Goal: Task Accomplishment & Management: Complete application form

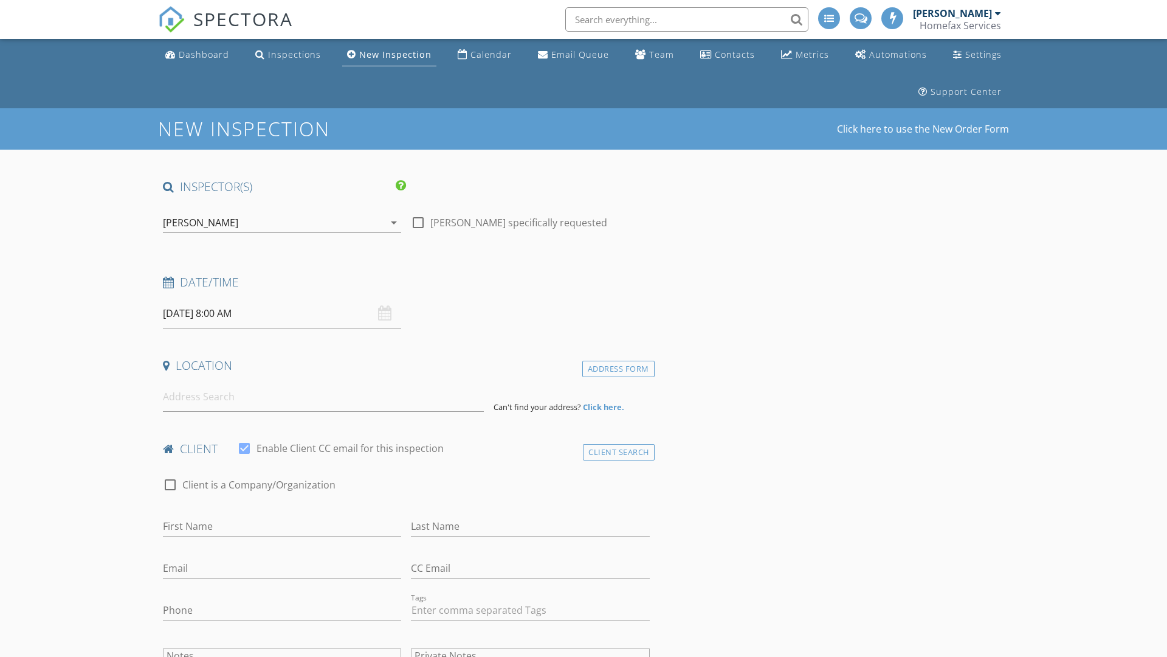
click at [282, 313] on input "[DATE] 8:00 AM" at bounding box center [282, 314] width 238 height 30
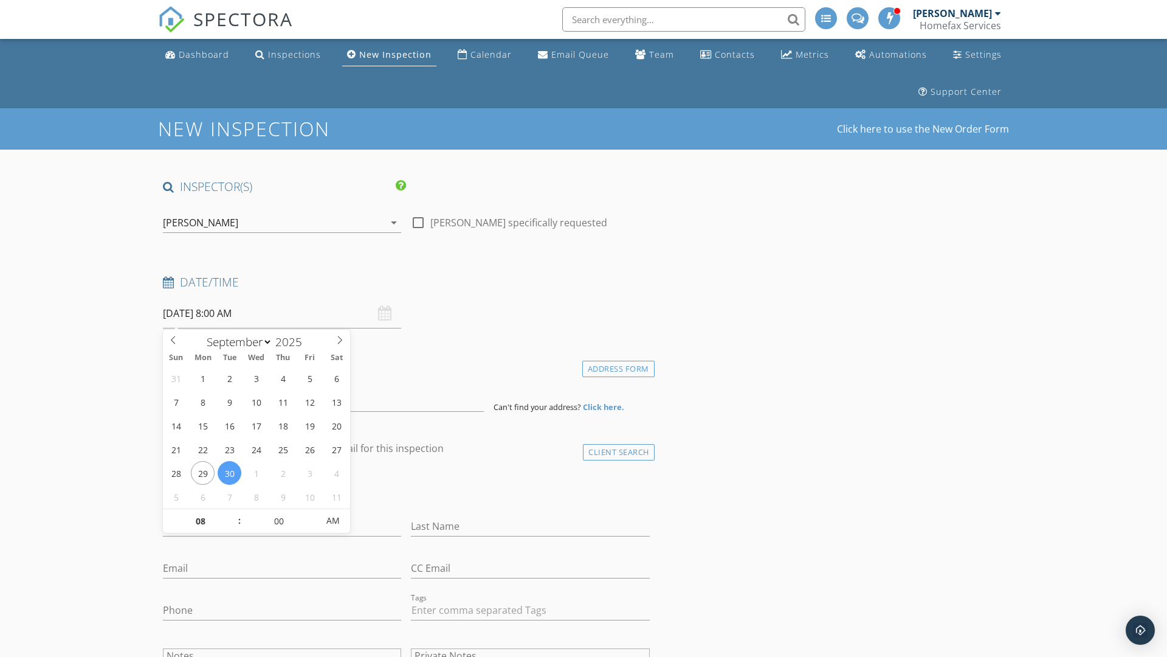
select select "9"
click at [293, 341] on input "2025" at bounding box center [292, 342] width 40 height 16
type input "2025"
type input "[DATE] 8:00 AM"
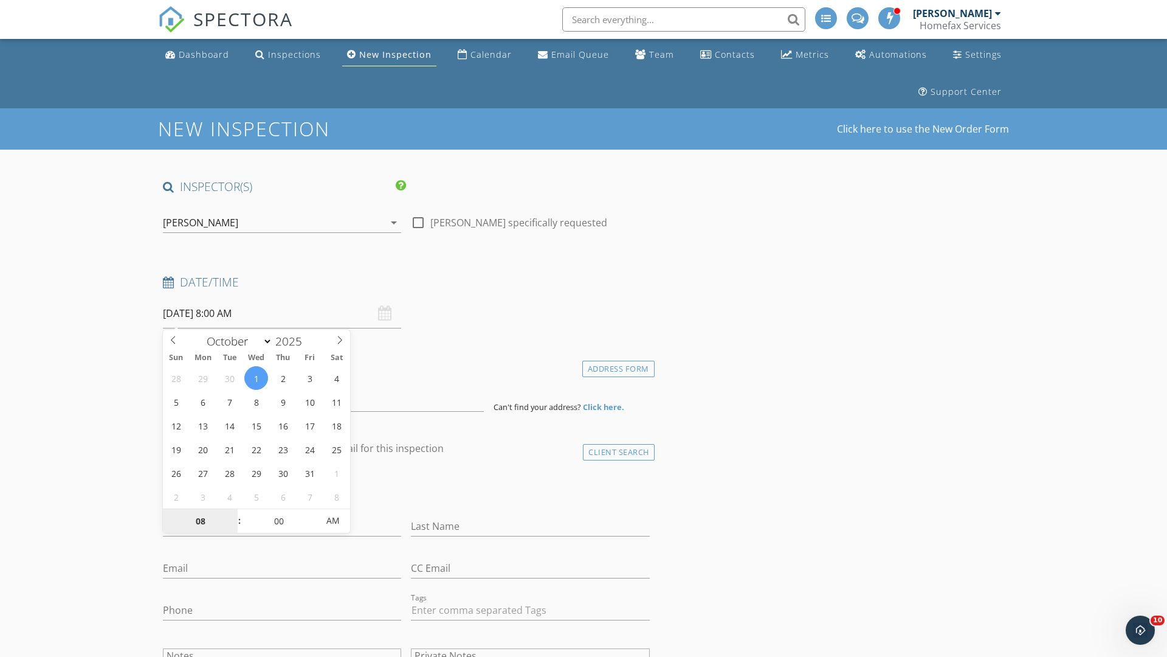
click at [200, 520] on input "08" at bounding box center [200, 521] width 75 height 24
click at [278, 520] on input "00" at bounding box center [278, 520] width 75 height 24
type input "01"
type input "[DATE] 1:00 AM"
type input "30"
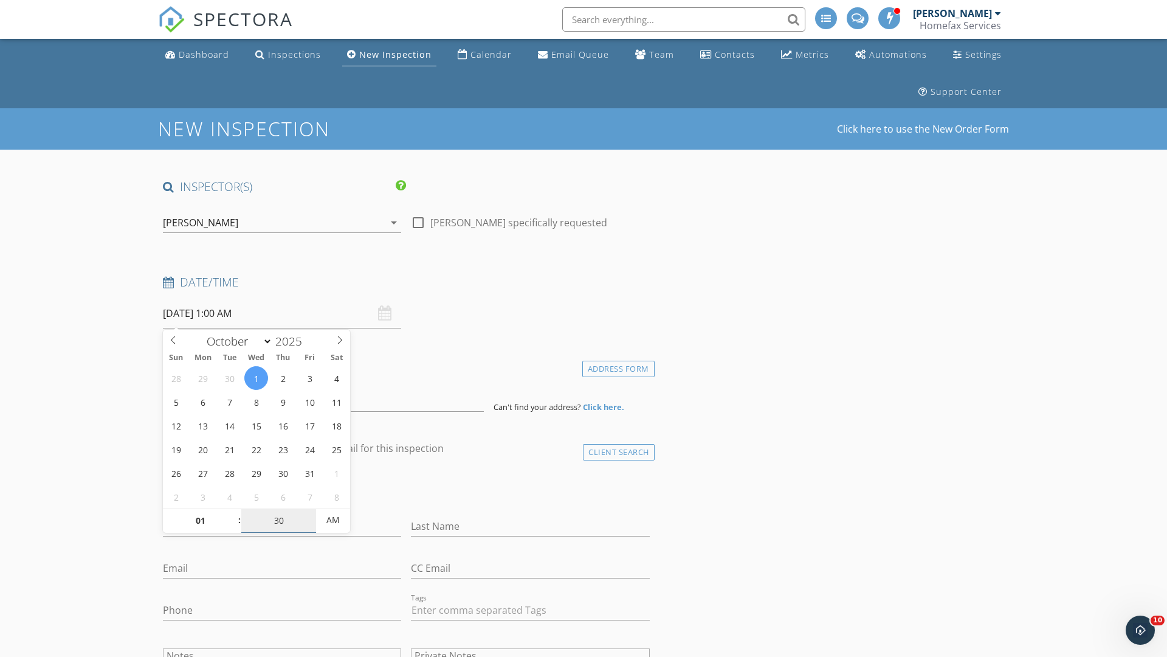
click at [333, 520] on span "AM" at bounding box center [332, 520] width 33 height 24
type input "[DATE] 1:30 PM"
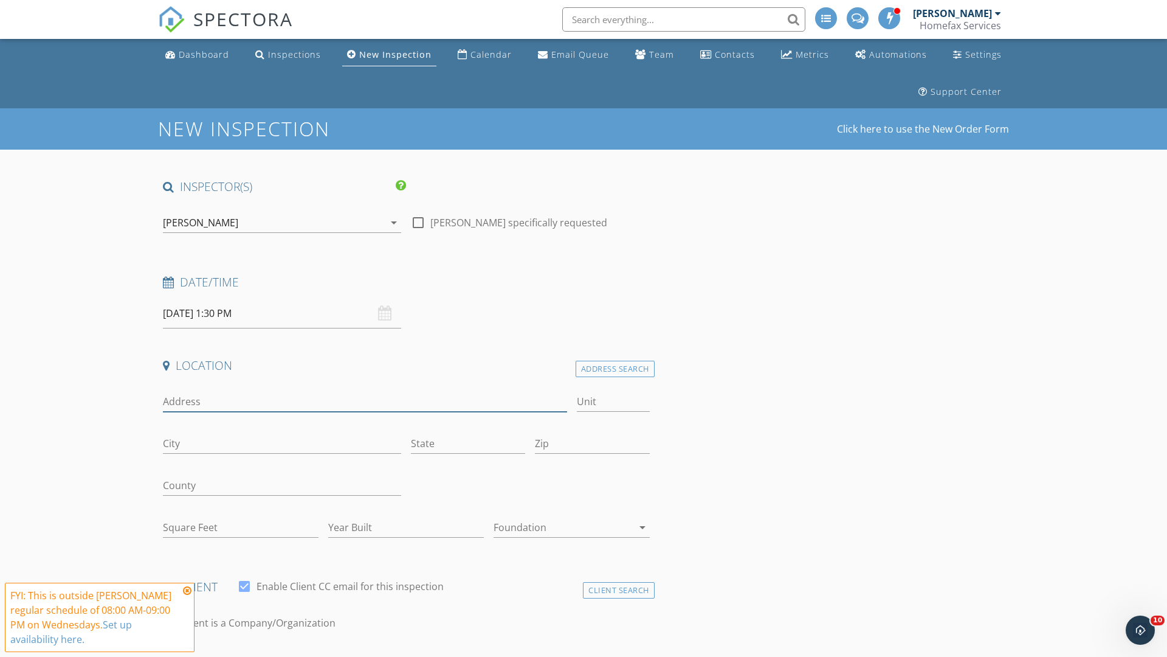
click at [365, 401] on input "Address" at bounding box center [365, 402] width 404 height 20
type input "[STREET_ADDRESS]"
click at [613, 401] on input "Unit" at bounding box center [613, 402] width 73 height 20
click at [282, 443] on input "City" at bounding box center [282, 444] width 238 height 20
type input "Hastings"
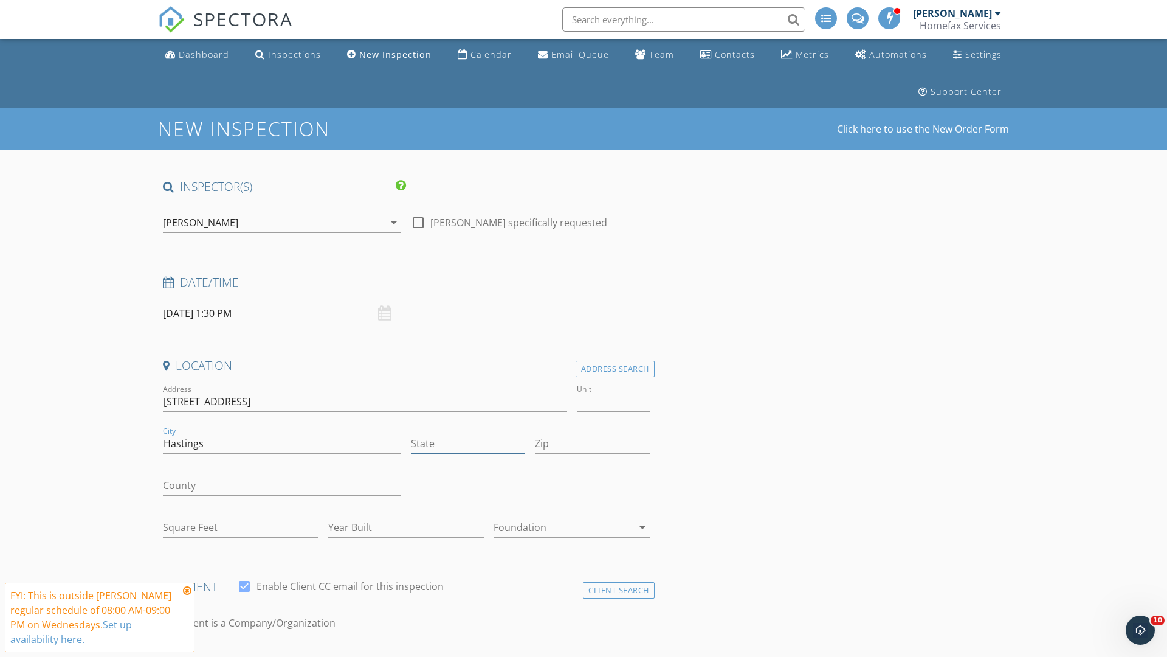
click at [468, 443] on input "State" at bounding box center [468, 444] width 114 height 20
type input "MN"
click at [592, 443] on input "Zip" at bounding box center [592, 444] width 114 height 20
type input "55033"
click at [282, 654] on input "First Name" at bounding box center [282, 664] width 238 height 20
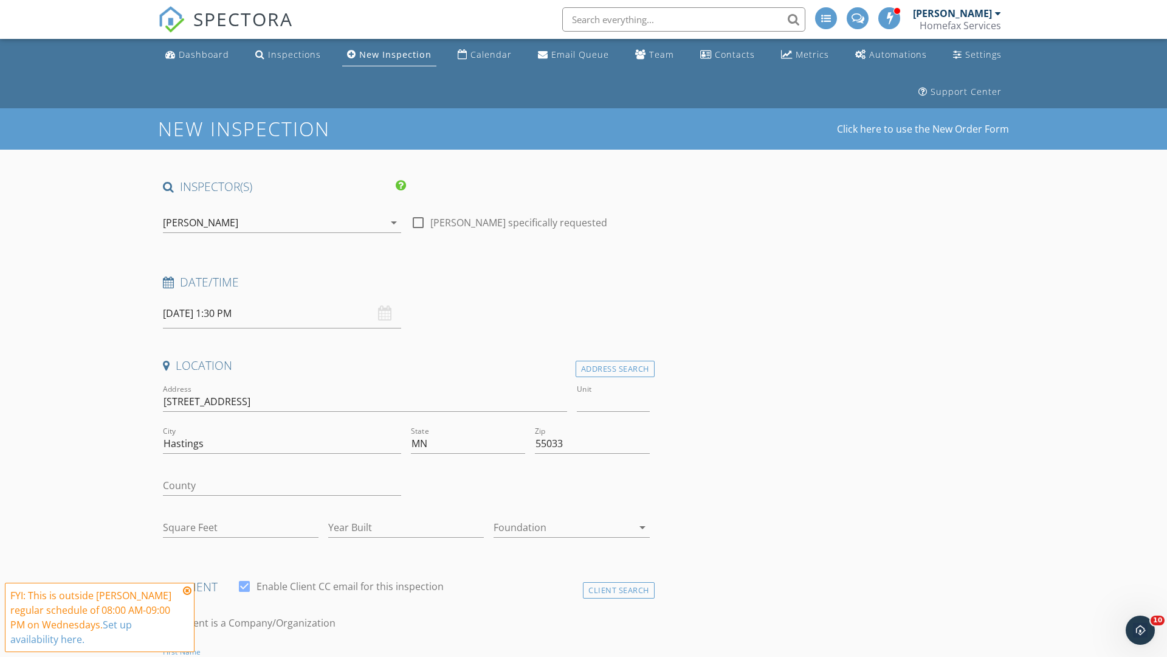
scroll to position [18, 0]
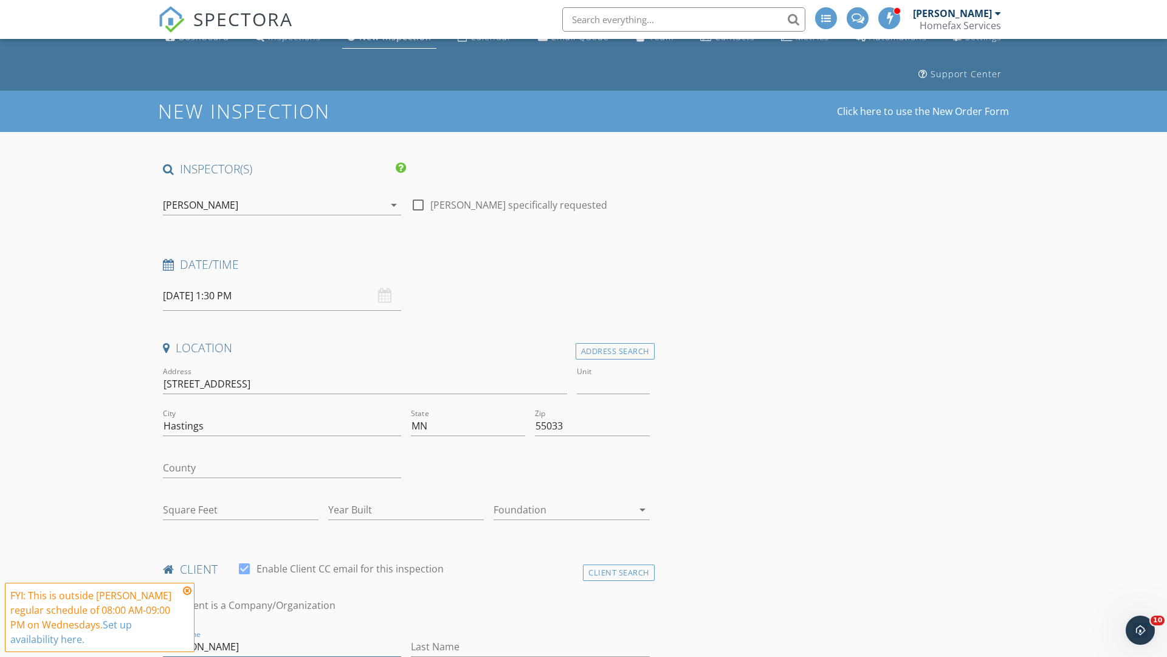
type input "[PERSON_NAME]"
click at [530, 646] on input "Last Name" at bounding box center [530, 647] width 238 height 20
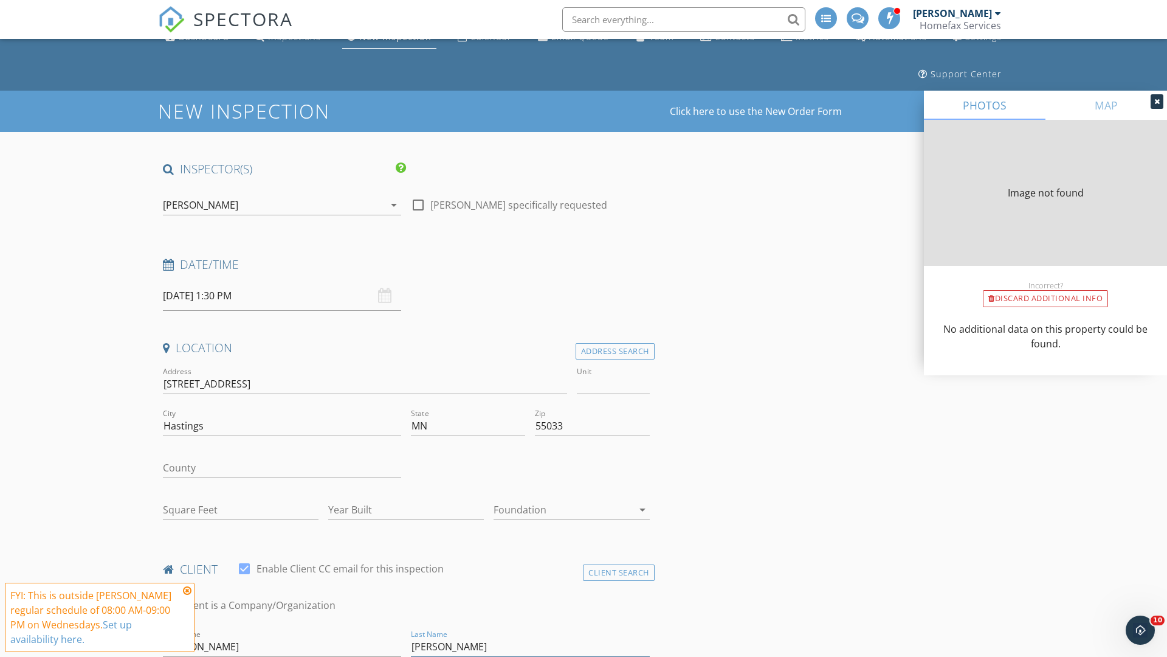
type input "[PERSON_NAME]"
type input "3720"
type input "1966"
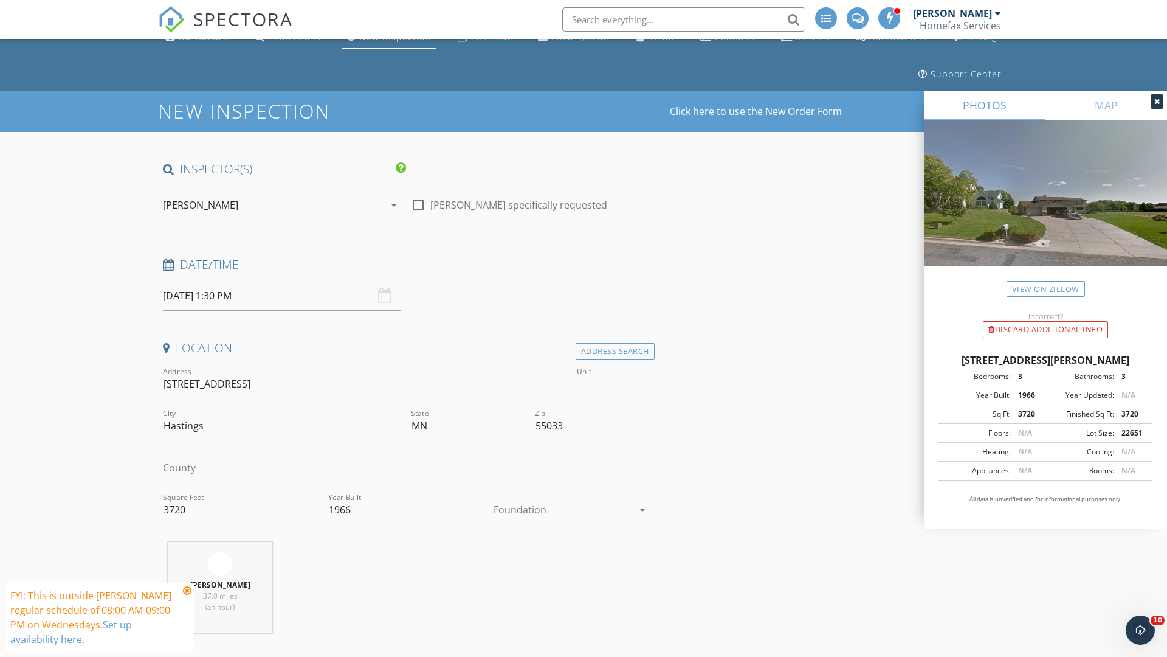
scroll to position [125, 0]
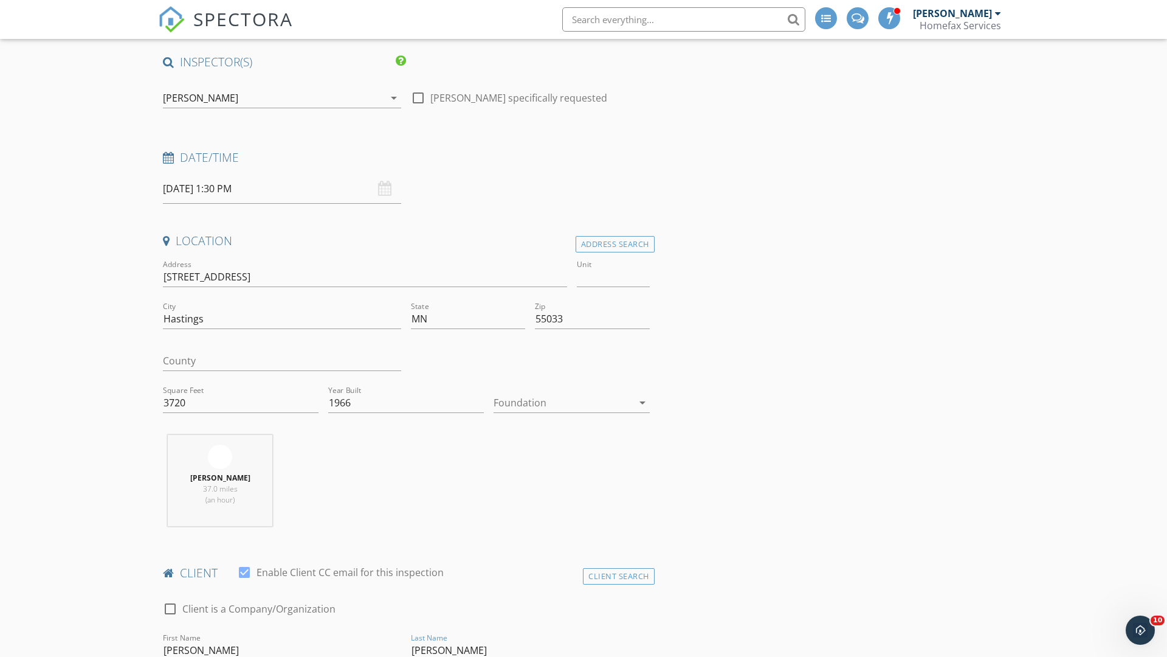
type input "[PERSON_NAME]"
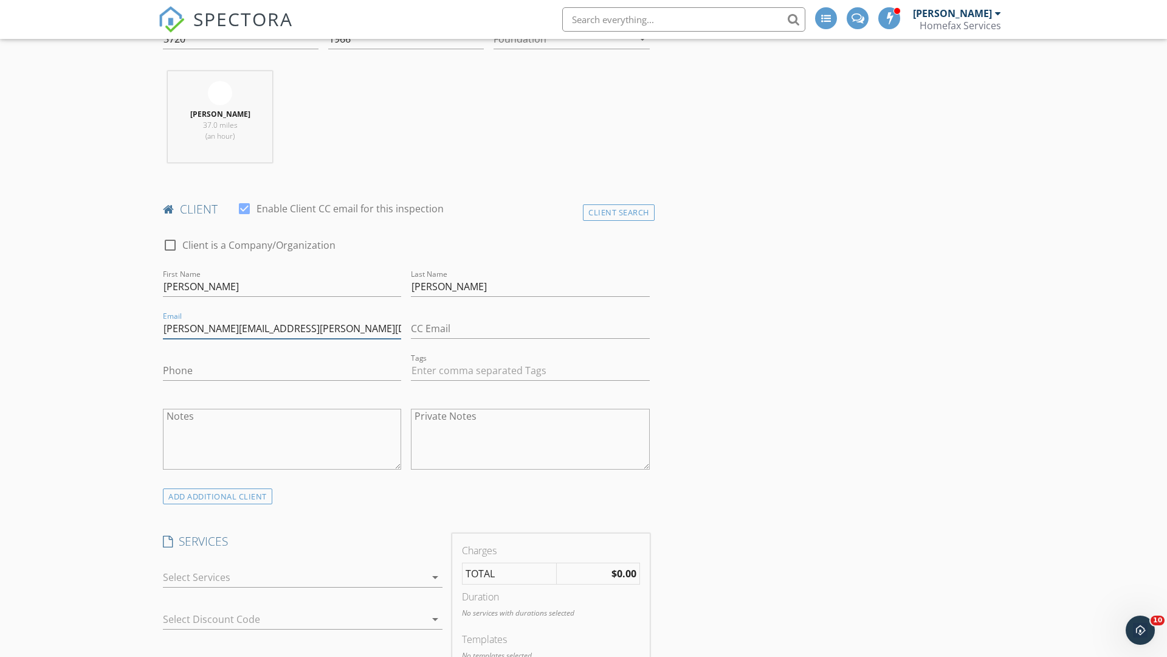
type input "[PERSON_NAME][EMAIL_ADDRESS][PERSON_NAME][DOMAIN_NAME]"
click at [282, 370] on input "Phone" at bounding box center [282, 371] width 238 height 20
type input "[PHONE_NUMBER]"
click at [294, 577] on div at bounding box center [294, 576] width 263 height 19
click at [316, 582] on div "General Home Inspection" at bounding box center [315, 582] width 233 height 24
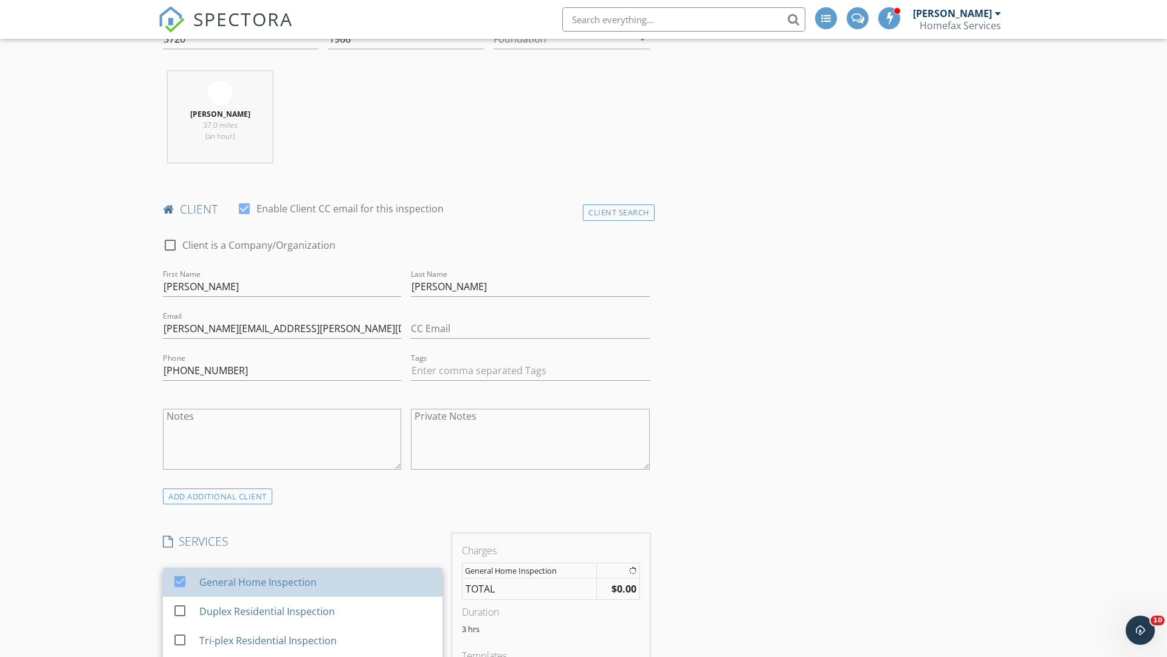
checkbox input "false"
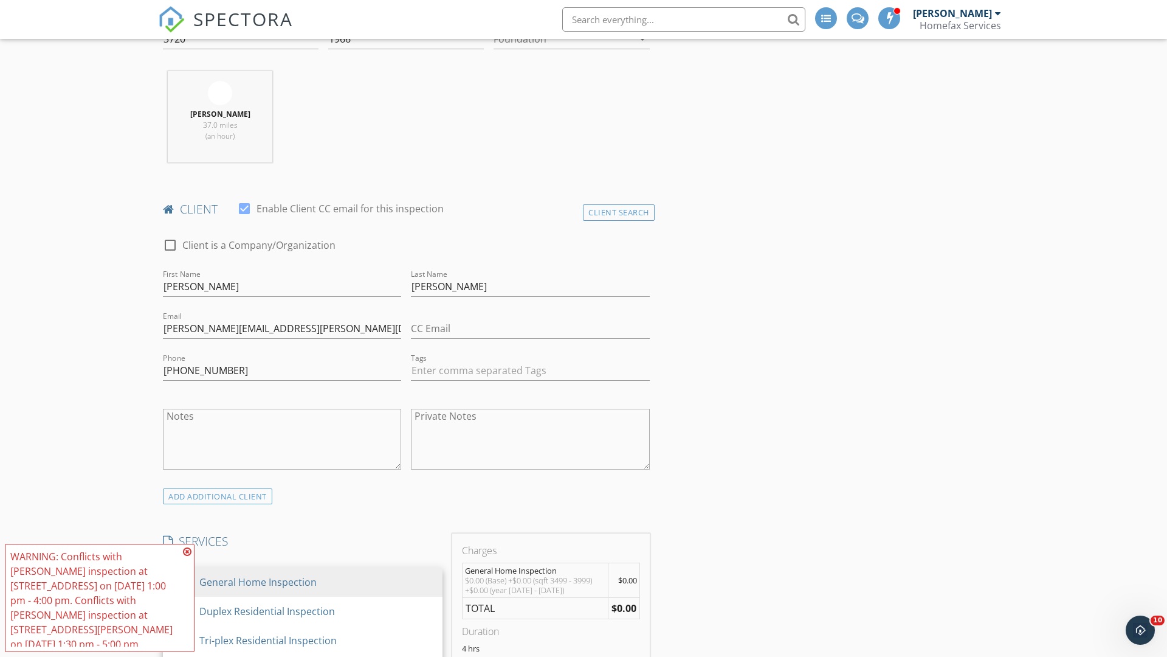
scroll to position [1254, 0]
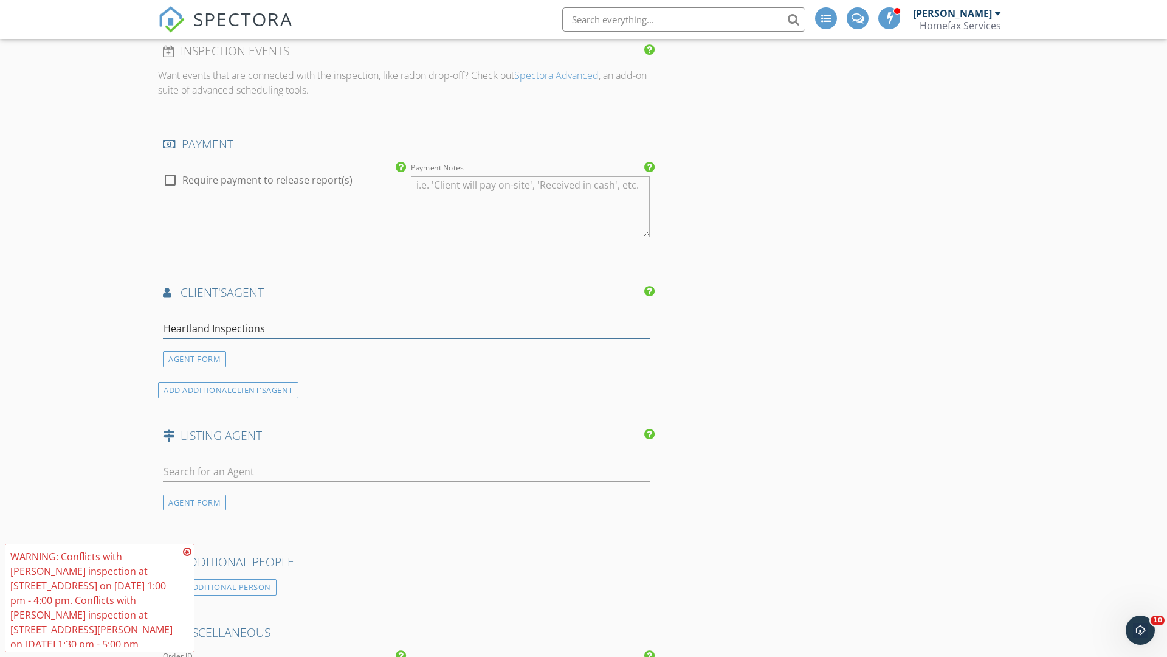
type input "Heartland Inspections*"
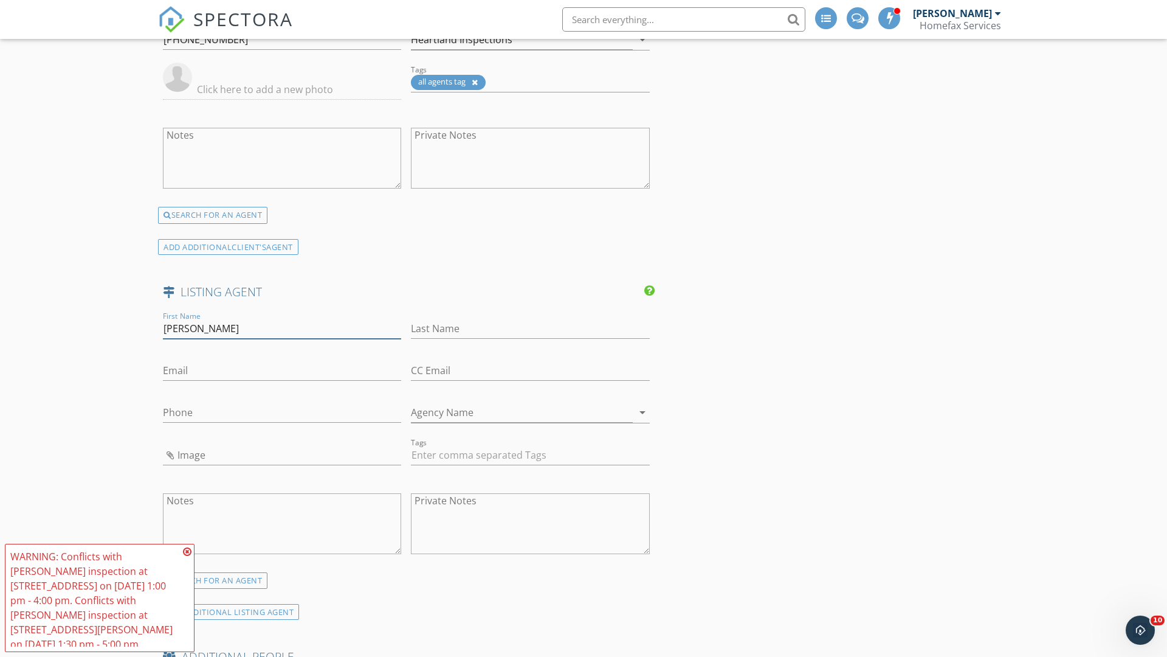
type input "[PERSON_NAME]"
click at [530, 328] on input "text" at bounding box center [530, 329] width 238 height 20
type input "[PERSON_NAME]"
click at [282, 370] on input "text" at bounding box center [282, 371] width 238 height 20
type input "[EMAIL_ADDRESS][DOMAIN_NAME]"
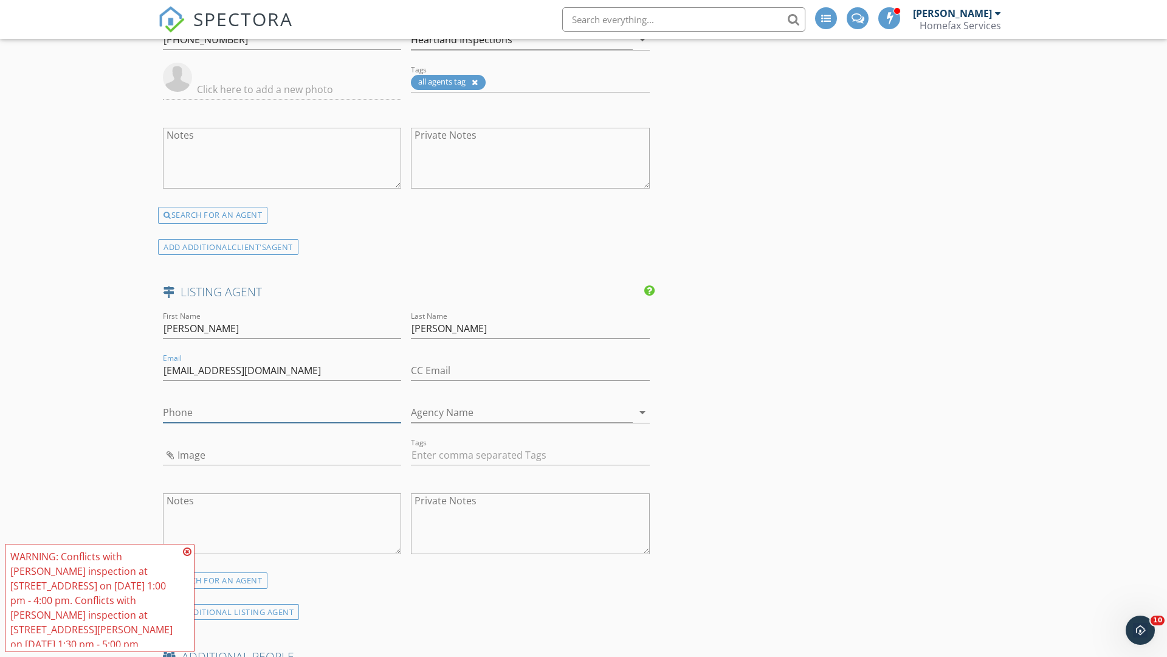
click at [282, 412] on input "text" at bounding box center [282, 413] width 238 height 20
type input "[PHONE_NUMBER]"
